Goal: Check status: Check status

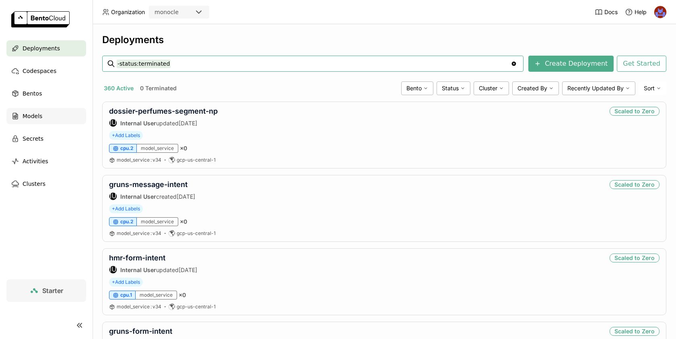
click at [26, 115] on span "Models" at bounding box center [33, 116] width 20 height 10
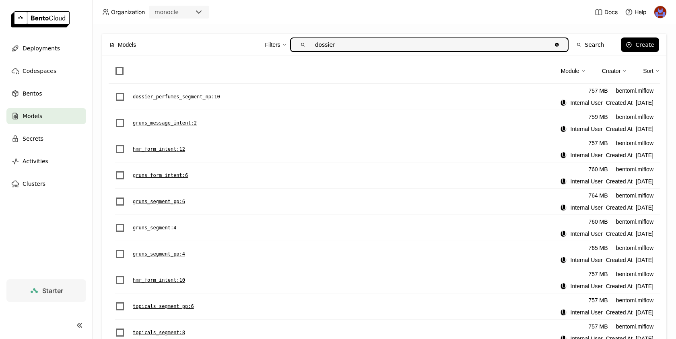
type input "dossier"
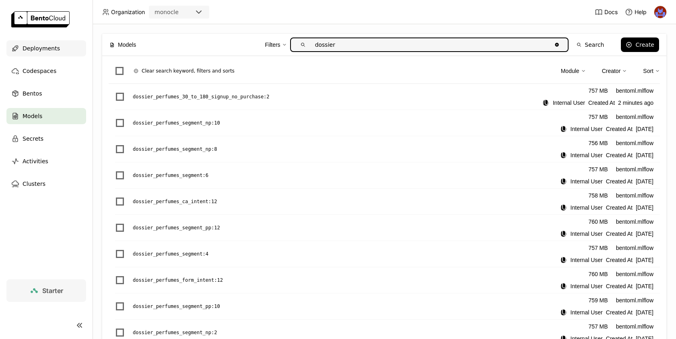
click at [51, 53] on div "Deployments" at bounding box center [46, 48] width 80 height 16
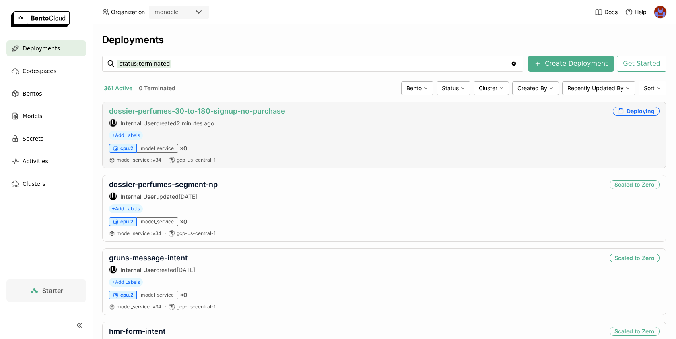
click at [273, 107] on link "dossier-perfumes-30-to-180-signup-no-purchase" at bounding box center [197, 111] width 176 height 8
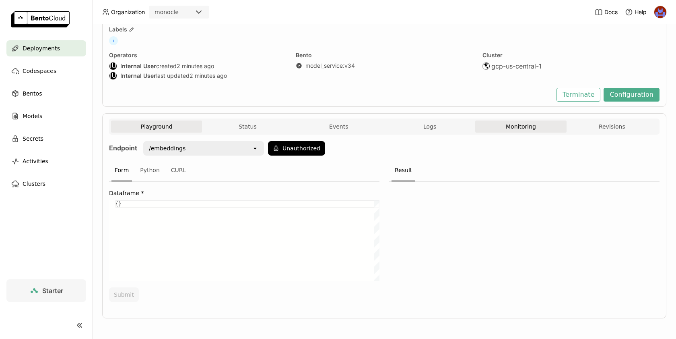
click at [535, 122] on button "Monitoring" at bounding box center [521, 126] width 91 height 12
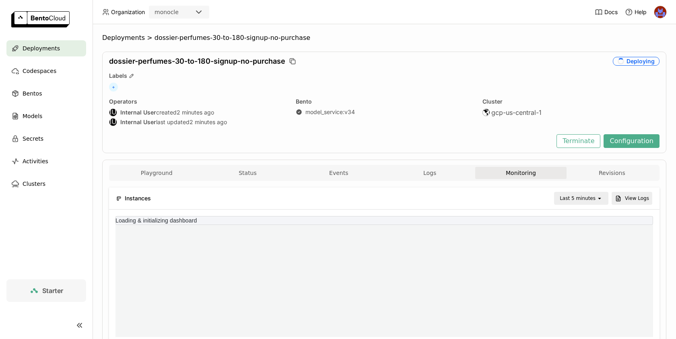
scroll to position [121, 179]
click at [430, 174] on span "Logs" at bounding box center [430, 172] width 13 height 7
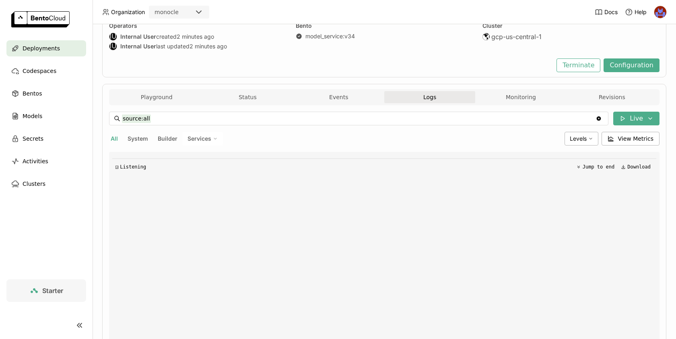
scroll to position [95, 0]
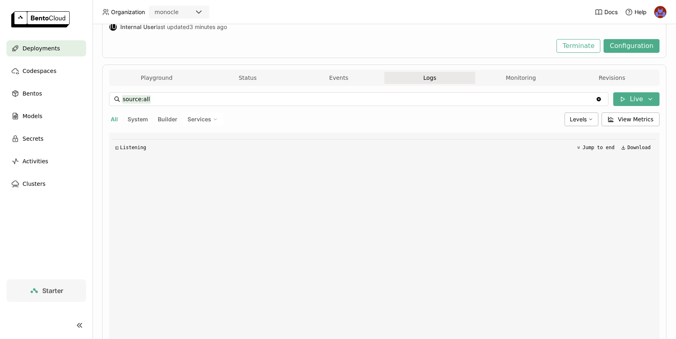
click at [396, 230] on div "◱ Listening Jump to end Download" at bounding box center [384, 253] width 544 height 242
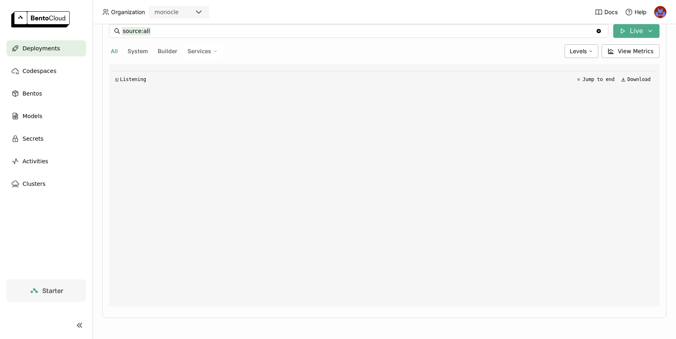
scroll to position [138, 0]
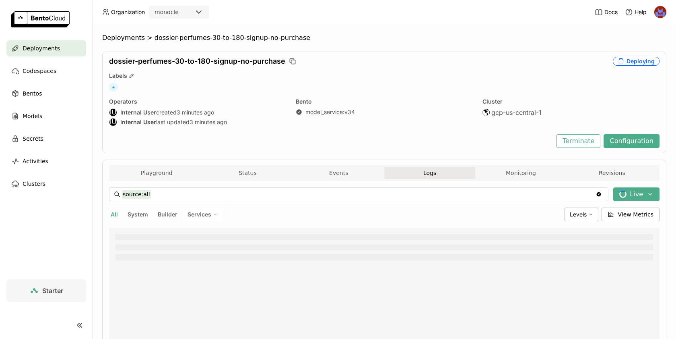
click at [142, 209] on button "System" at bounding box center [138, 214] width 24 height 10
type input "source:system"
click at [142, 216] on span "System" at bounding box center [138, 214] width 21 height 7
